Goal: Transaction & Acquisition: Download file/media

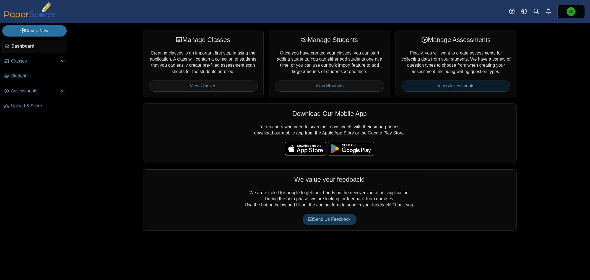
click at [458, 86] on link "View Assessments" at bounding box center [456, 85] width 109 height 11
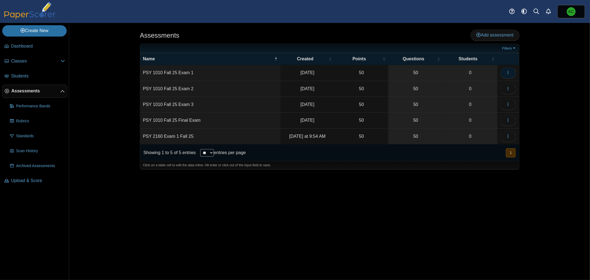
click at [512, 71] on button "button" at bounding box center [508, 72] width 16 height 11
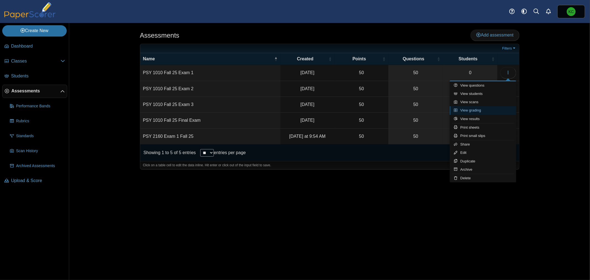
click at [475, 110] on link "View grading" at bounding box center [483, 110] width 66 height 8
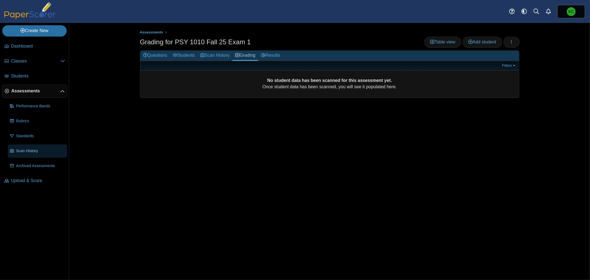
click at [26, 152] on span "Scan History" at bounding box center [40, 151] width 49 height 6
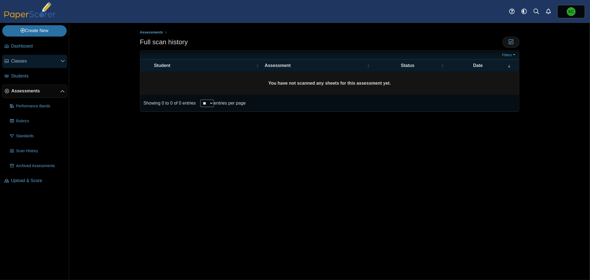
click at [39, 62] on span "Classes" at bounding box center [36, 61] width 50 height 6
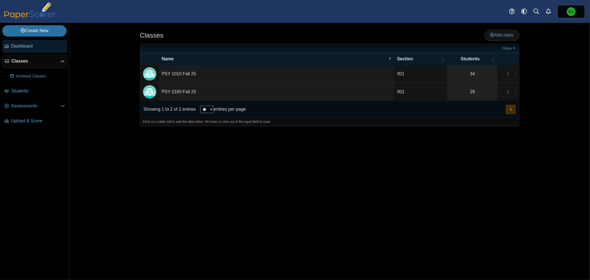
click at [40, 49] on link "Dashboard" at bounding box center [34, 46] width 65 height 13
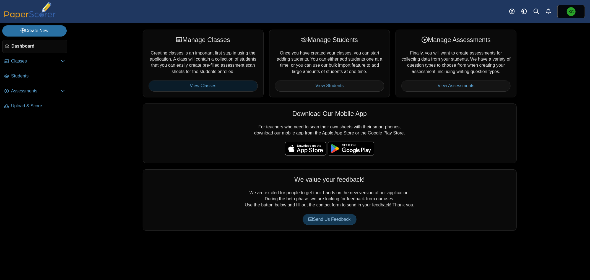
click at [216, 85] on link "View Classes" at bounding box center [203, 85] width 109 height 11
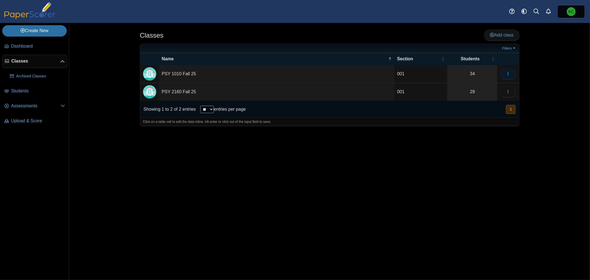
click at [507, 75] on icon "button" at bounding box center [508, 73] width 4 height 4
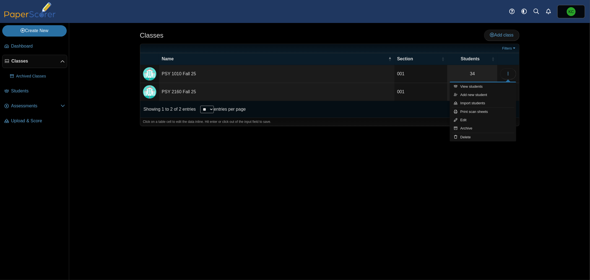
click at [400, 170] on div "Classes Add class Filters 001" at bounding box center [329, 151] width 415 height 257
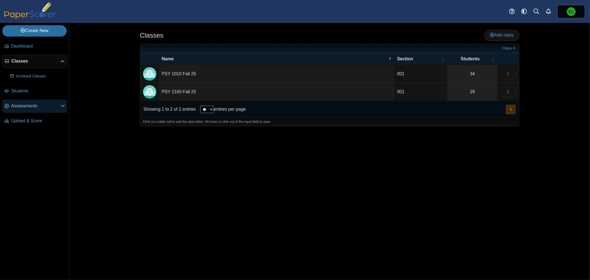
click at [18, 106] on span "Assessments" at bounding box center [36, 106] width 50 height 6
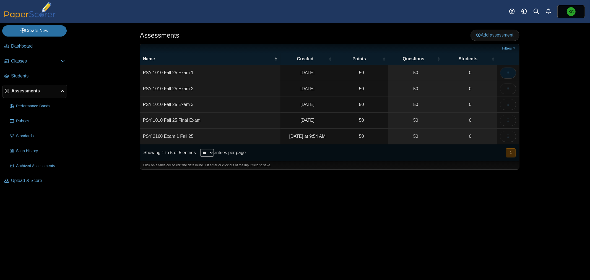
click at [510, 73] on icon "button" at bounding box center [508, 72] width 4 height 4
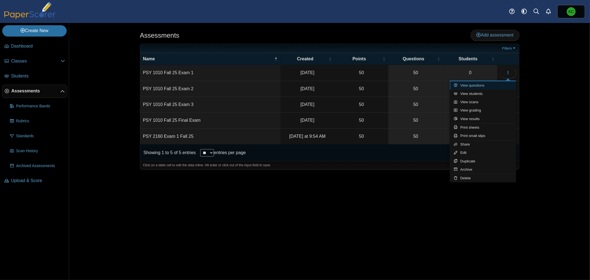
click at [473, 84] on link "View questions" at bounding box center [483, 85] width 66 height 8
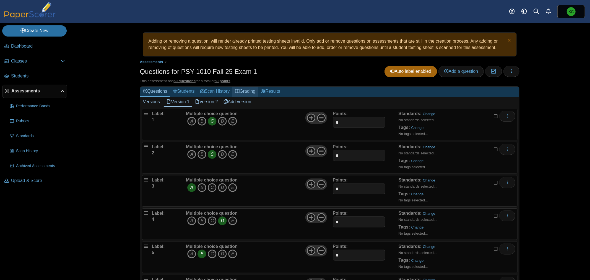
click at [246, 93] on link "Grading" at bounding box center [246, 92] width 26 height 10
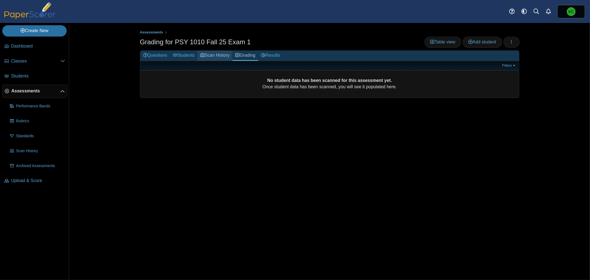
click at [230, 55] on link "Scan History" at bounding box center [215, 56] width 35 height 10
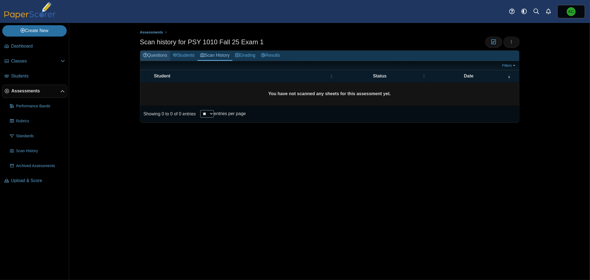
click at [168, 54] on link "Questions" at bounding box center [155, 56] width 30 height 10
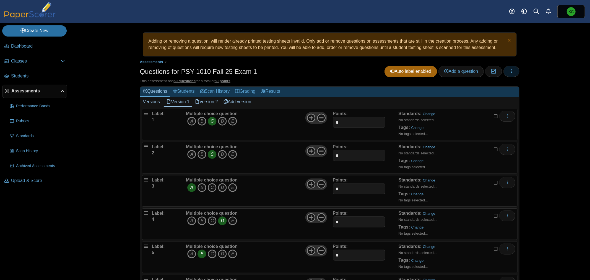
click at [510, 71] on icon "button" at bounding box center [512, 71] width 4 height 4
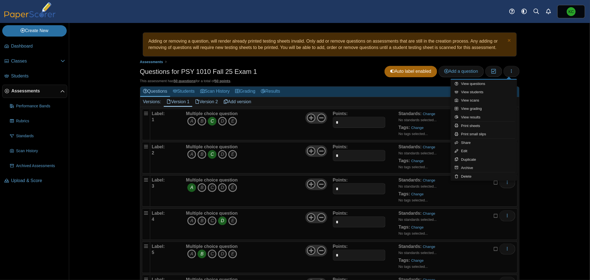
click at [288, 74] on div "Questions for PSY 1010 Fall 25 Exam 1 Auto label enabled Add a question Moderat…" at bounding box center [330, 72] width 380 height 12
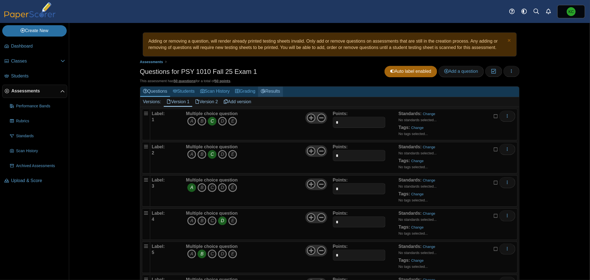
click at [272, 90] on link "Results" at bounding box center [270, 92] width 25 height 10
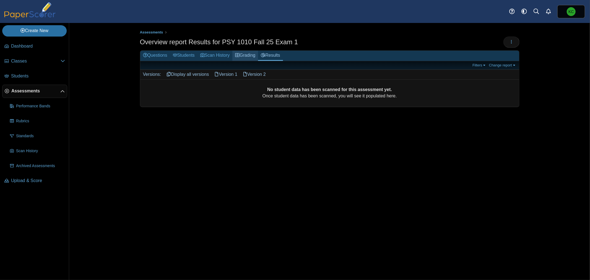
click at [248, 56] on link "Grading" at bounding box center [246, 56] width 26 height 10
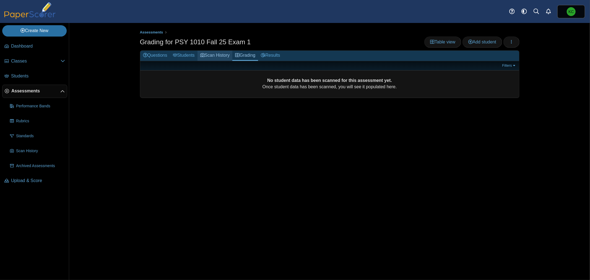
click at [215, 57] on link "Scan History" at bounding box center [215, 56] width 35 height 10
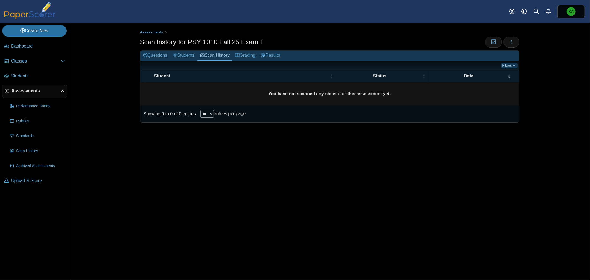
click at [509, 64] on link "Filters" at bounding box center [509, 66] width 17 height 6
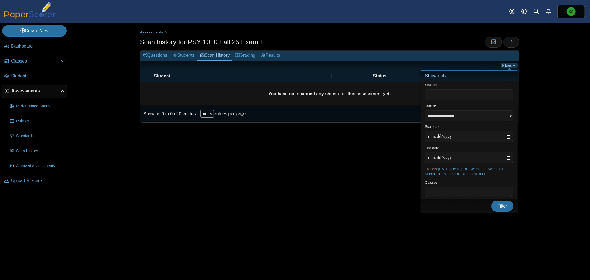
drag, startPoint x: 509, startPoint y: 64, endPoint x: 484, endPoint y: 64, distance: 25.2
click at [509, 64] on link "Filters" at bounding box center [509, 66] width 17 height 6
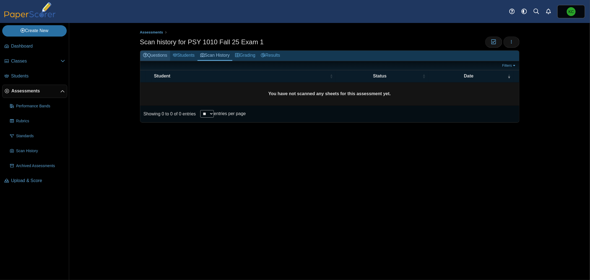
click at [155, 58] on link "Questions" at bounding box center [155, 56] width 30 height 10
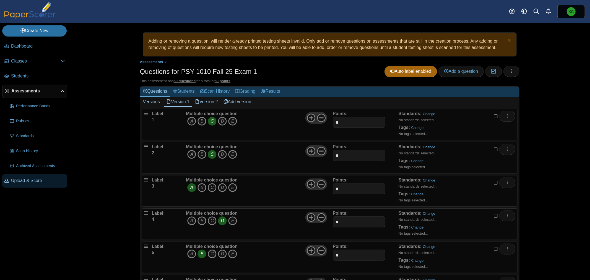
click at [31, 178] on span "Upload & Score" at bounding box center [38, 181] width 54 height 6
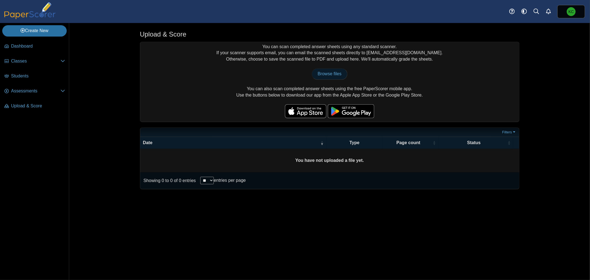
click at [339, 73] on span "Browse files" at bounding box center [330, 73] width 24 height 5
type input "**********"
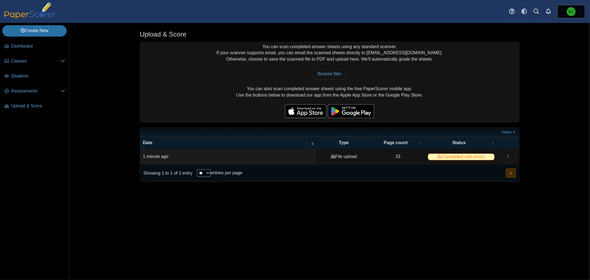
click at [458, 156] on span "Completed with errors" at bounding box center [461, 157] width 67 height 7
click at [513, 156] on button "button" at bounding box center [508, 156] width 16 height 11
click at [488, 170] on link "View scanned pages" at bounding box center [483, 169] width 66 height 8
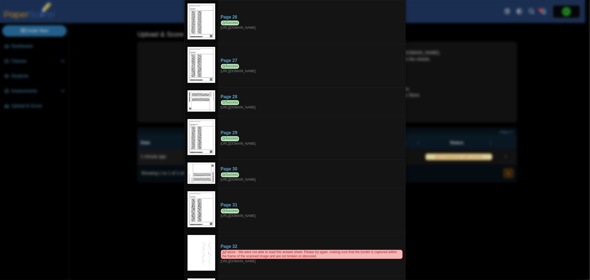
scroll to position [1073, 0]
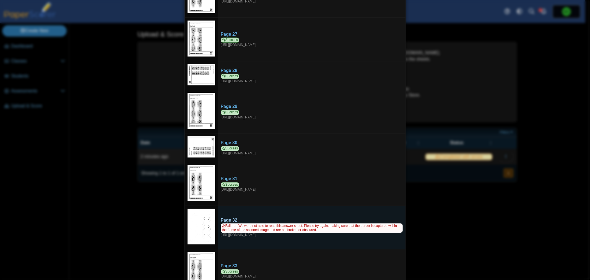
click at [271, 223] on span "Failure - We were not able to read this answer sheet. Please try again, making …" at bounding box center [312, 227] width 182 height 9
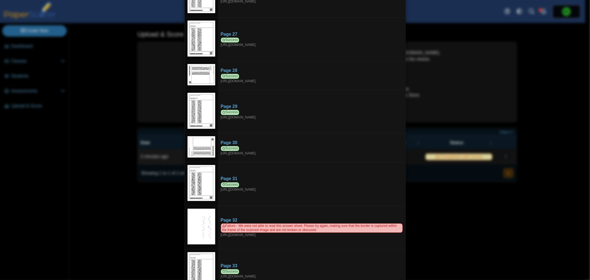
click at [500, 195] on div "Viewing upload details Scan results: 32 Successful scans | 1 Failed scans Page …" at bounding box center [295, 140] width 590 height 280
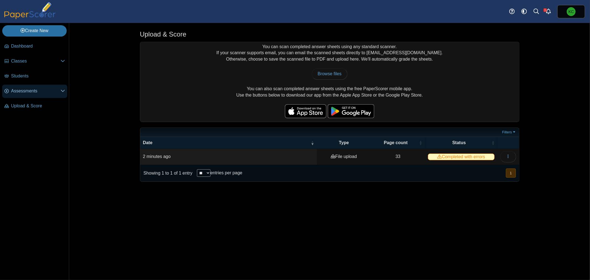
click at [38, 92] on span "Assessments" at bounding box center [36, 91] width 50 height 6
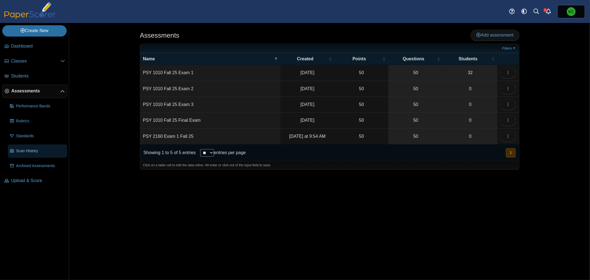
click at [30, 154] on link "Scan History" at bounding box center [38, 150] width 60 height 13
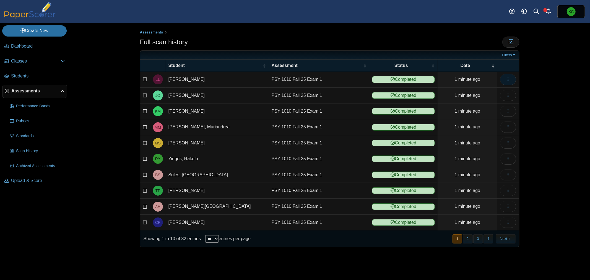
click at [504, 79] on button "button" at bounding box center [508, 79] width 16 height 11
click at [491, 91] on link "View scanned test" at bounding box center [483, 92] width 66 height 8
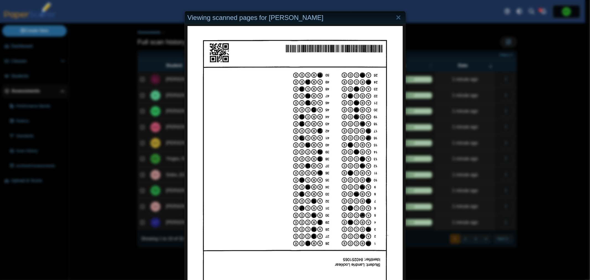
click at [560, 80] on div "Viewing scanned pages for Landrie Locklear" at bounding box center [295, 140] width 590 height 280
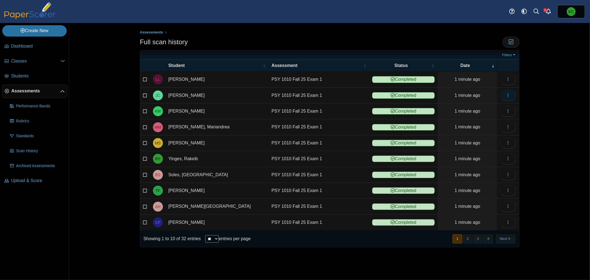
click at [511, 95] on button "button" at bounding box center [508, 95] width 16 height 11
click at [490, 109] on link "View scanned test" at bounding box center [483, 108] width 66 height 8
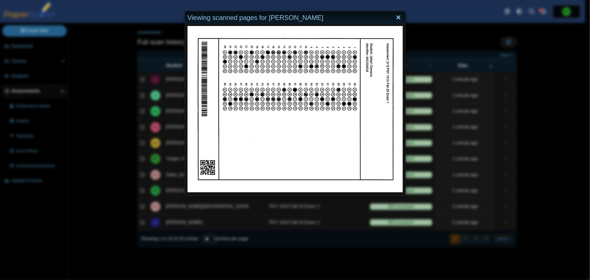
click at [397, 18] on link "Close" at bounding box center [398, 17] width 9 height 9
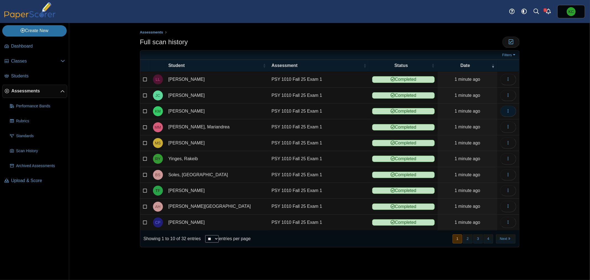
click at [510, 110] on icon "button" at bounding box center [508, 111] width 4 height 4
click at [494, 122] on link "View scanned test" at bounding box center [483, 124] width 66 height 8
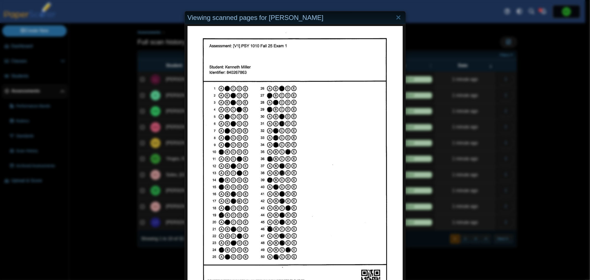
click at [553, 141] on div "Viewing scanned pages for Kenneth Miller" at bounding box center [295, 140] width 590 height 280
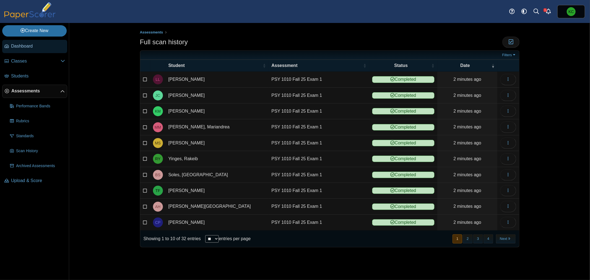
click at [30, 45] on span "Dashboard" at bounding box center [38, 46] width 54 height 6
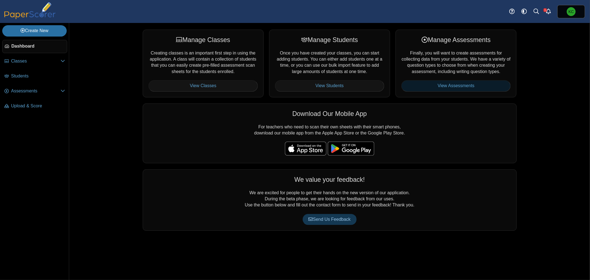
click at [438, 86] on link "View Assessments" at bounding box center [456, 85] width 109 height 11
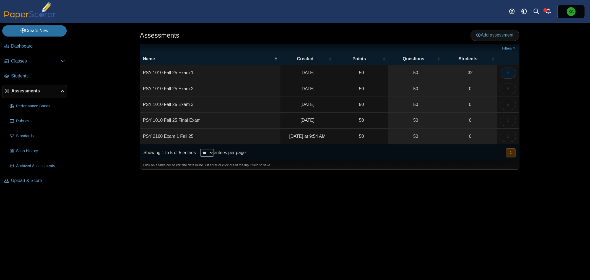
click at [510, 71] on icon "button" at bounding box center [508, 72] width 4 height 4
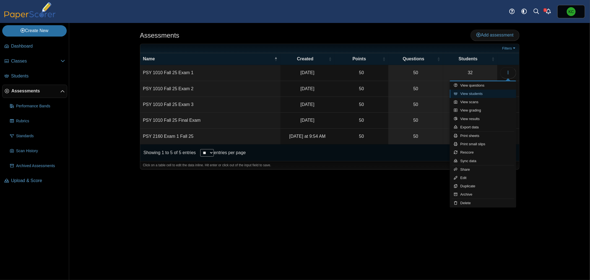
click at [475, 95] on link "View students" at bounding box center [483, 94] width 66 height 8
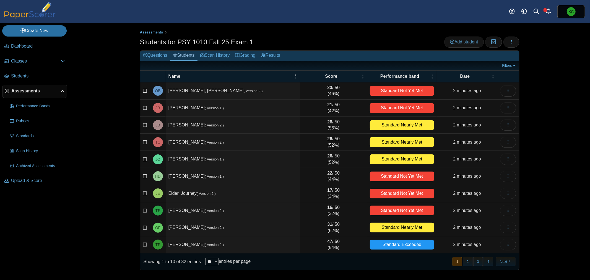
click at [219, 262] on select "** ** ** ***" at bounding box center [212, 261] width 14 height 7
select select "**"
click at [205, 258] on select "** ** ** ***" at bounding box center [212, 261] width 14 height 7
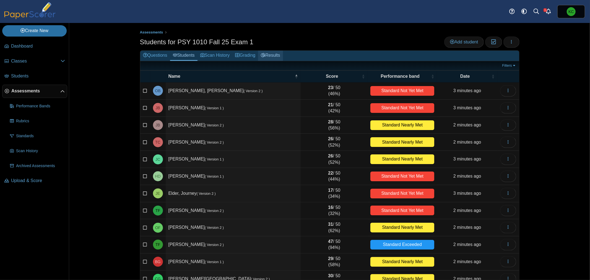
click at [275, 53] on link "Results" at bounding box center [270, 56] width 25 height 10
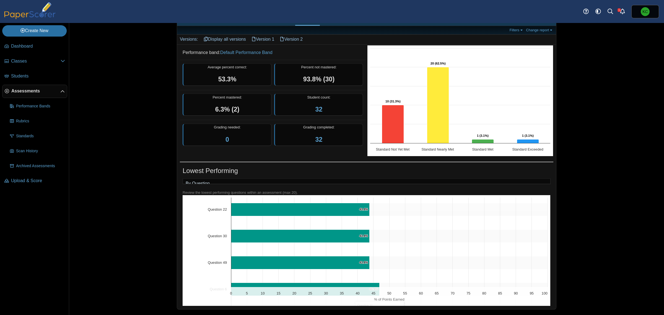
scroll to position [374, 0]
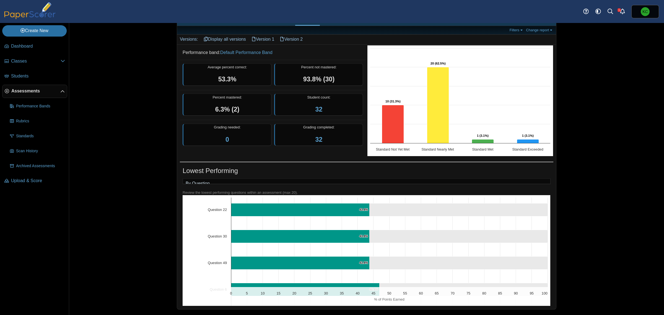
click at [590, 236] on div "Assessments Overview report Results for PSY 1010 Fall 25 Exam 1 Loading… 32" at bounding box center [366, 169] width 595 height 292
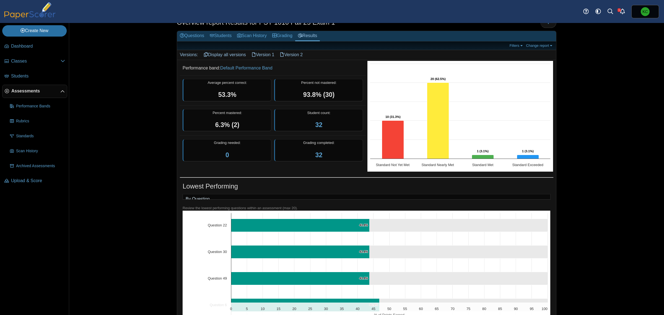
scroll to position [0, 0]
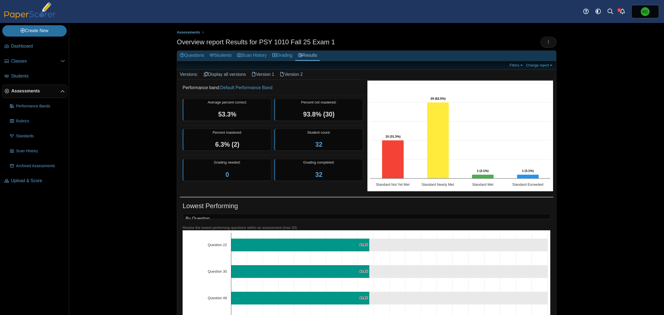
click at [258, 72] on link "Version 1" at bounding box center [263, 74] width 29 height 9
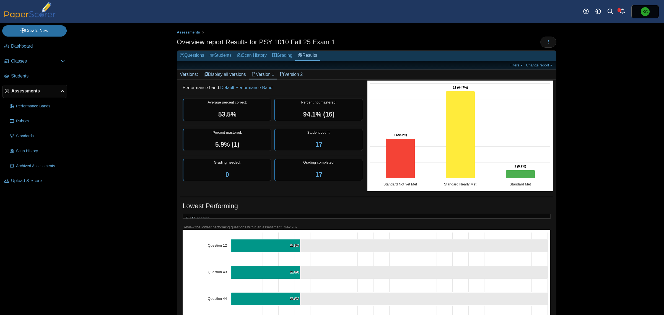
click at [290, 74] on link "Version 2" at bounding box center [291, 74] width 29 height 9
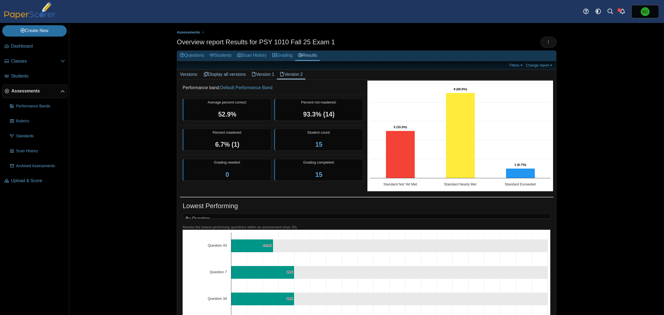
click at [265, 74] on link "Version 1" at bounding box center [263, 74] width 29 height 9
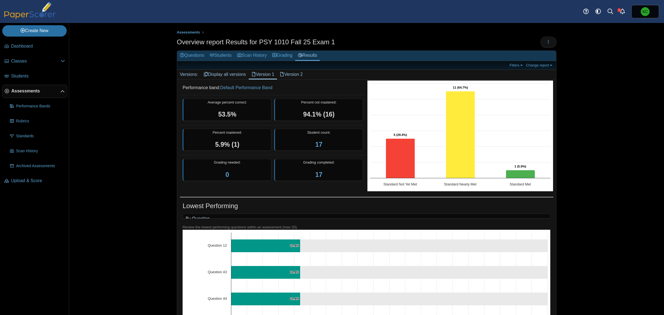
click at [290, 74] on link "Version 2" at bounding box center [291, 74] width 29 height 9
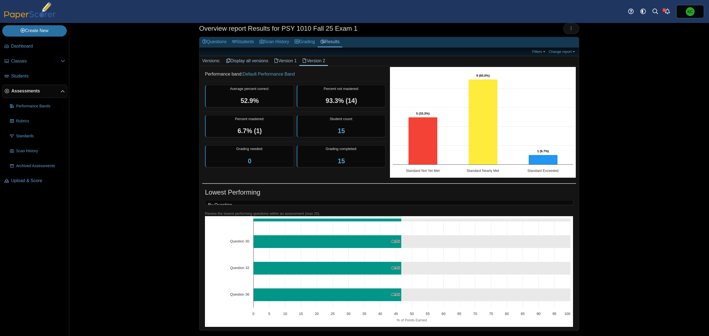
scroll to position [443, 0]
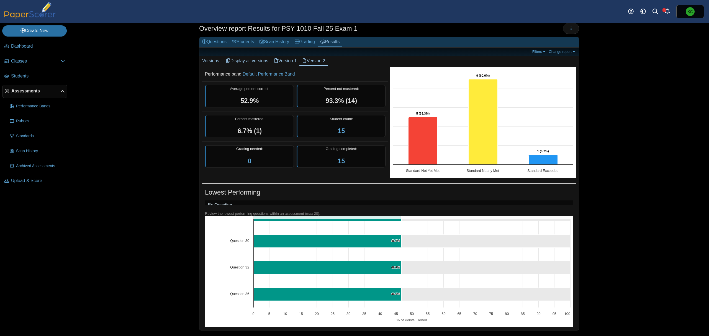
click at [279, 56] on link "Version 1" at bounding box center [285, 60] width 29 height 9
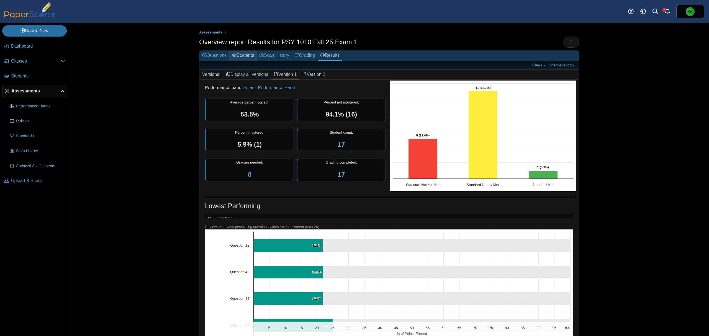
click at [243, 56] on link "Students" at bounding box center [242, 56] width 27 height 10
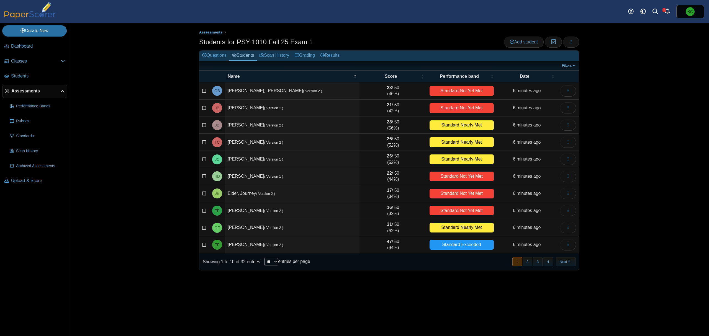
click at [278, 261] on select "** ** ** ***" at bounding box center [271, 261] width 14 height 7
select select "**"
click at [264, 258] on select "** ** ** ***" at bounding box center [271, 261] width 14 height 7
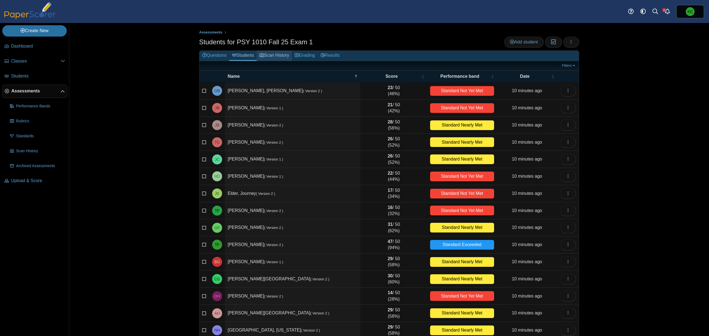
click at [269, 53] on link "Scan History" at bounding box center [274, 56] width 35 height 10
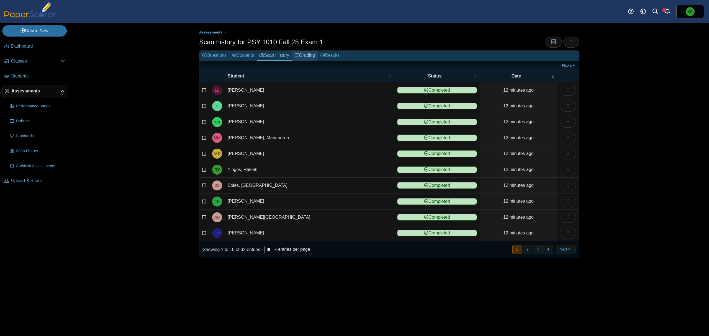
click at [303, 53] on link "Grading" at bounding box center [305, 56] width 26 height 10
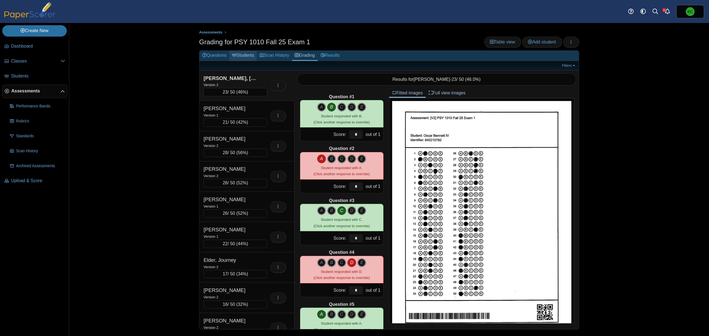
click at [251, 56] on link "Students" at bounding box center [242, 56] width 27 height 10
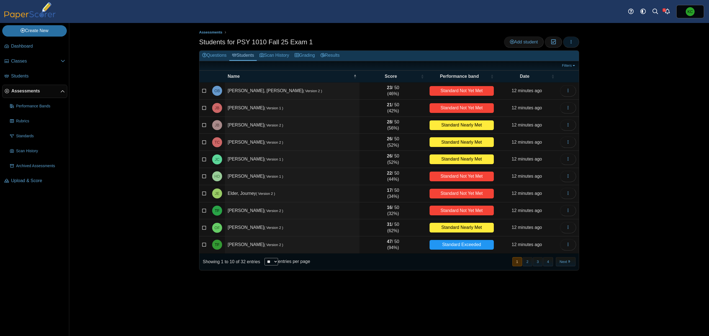
click at [570, 43] on icon "button" at bounding box center [571, 42] width 4 height 4
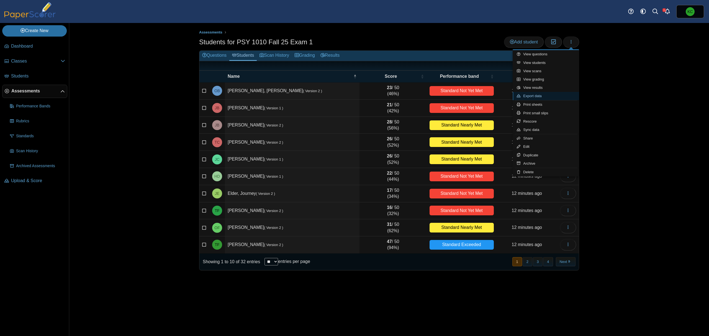
click at [550, 96] on link "Export data" at bounding box center [545, 96] width 66 height 8
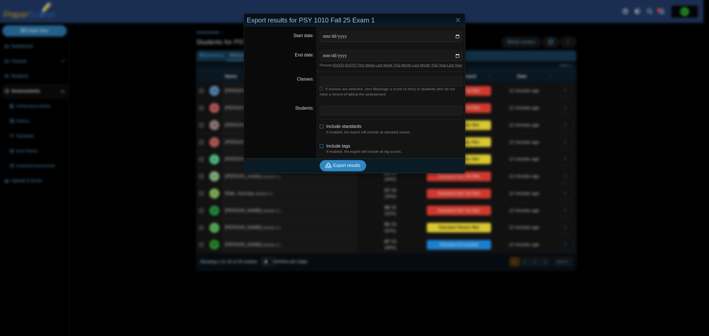
click at [353, 168] on span "Export results" at bounding box center [346, 165] width 27 height 5
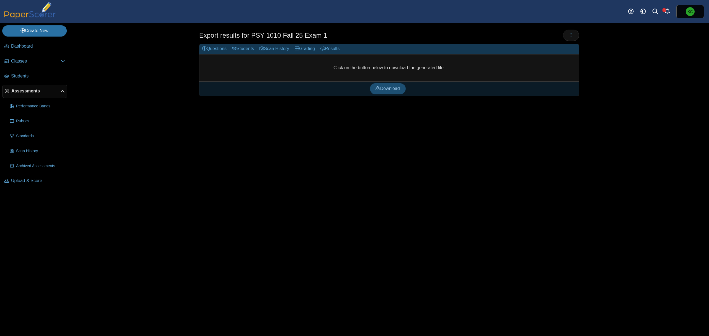
click at [388, 92] on link "Download" at bounding box center [388, 88] width 36 height 11
